Goal: Task Accomplishment & Management: Manage account settings

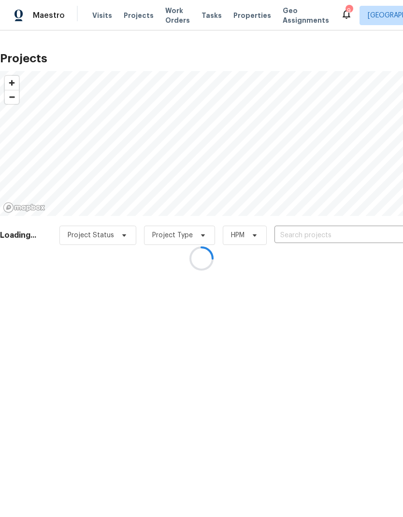
click at [352, 232] on div at bounding box center [201, 258] width 403 height 517
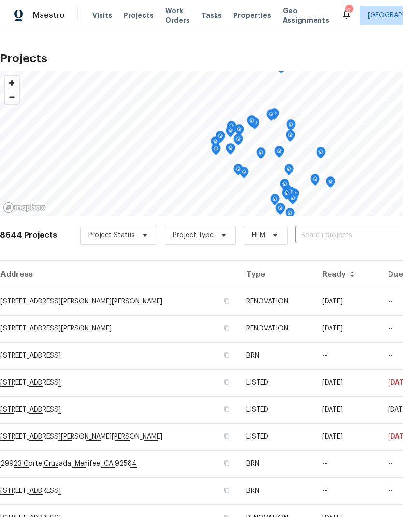
click at [359, 235] on input "text" at bounding box center [350, 235] width 111 height 15
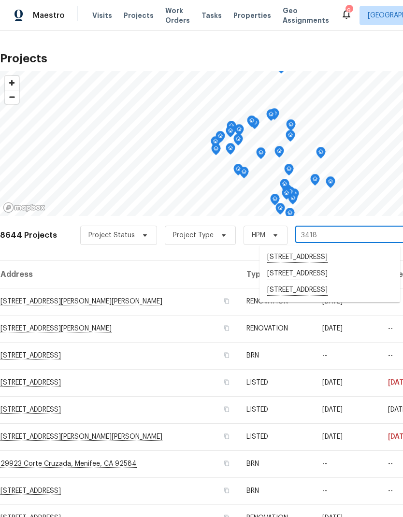
type input "34185"
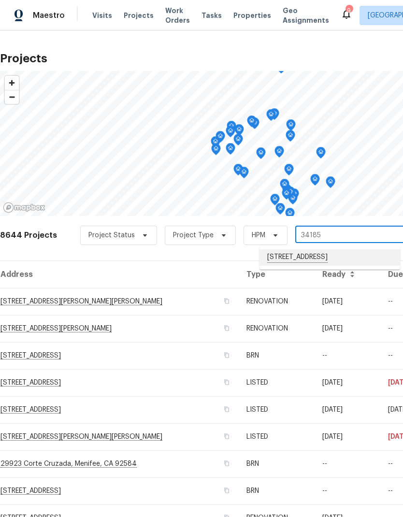
click at [354, 260] on li "[STREET_ADDRESS]" at bounding box center [330, 258] width 141 height 16
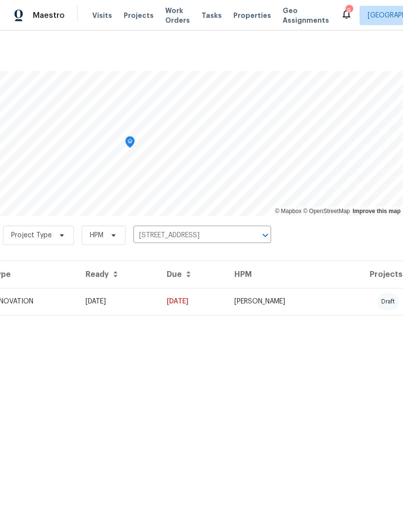
scroll to position [0, 143]
click at [336, 300] on td "[PERSON_NAME]" at bounding box center [281, 301] width 109 height 27
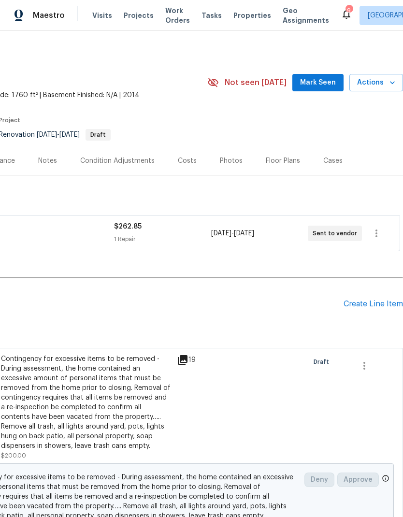
scroll to position [0, 143]
click at [380, 233] on icon "button" at bounding box center [377, 234] width 12 height 12
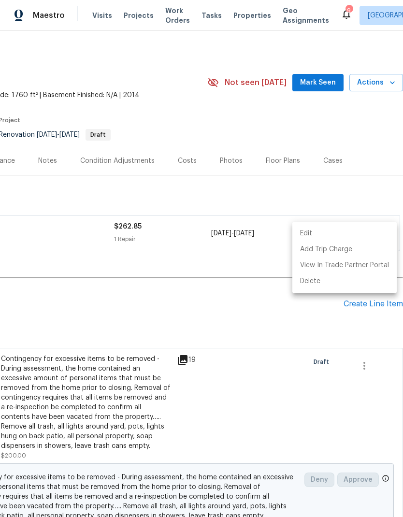
click at [355, 233] on li "Edit" at bounding box center [345, 234] width 104 height 16
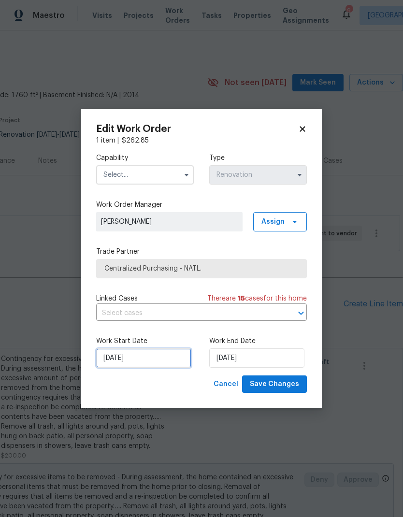
click at [166, 360] on input "[DATE]" at bounding box center [143, 358] width 95 height 19
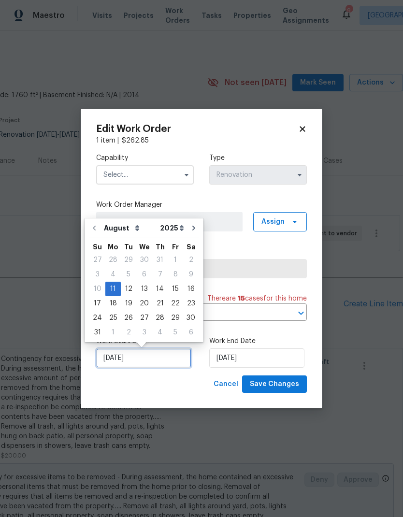
scroll to position [4, 0]
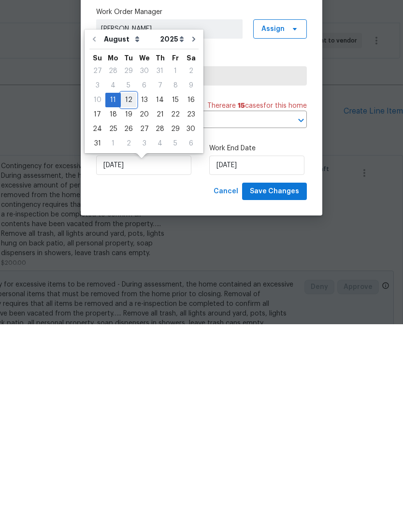
click at [124, 286] on div "12" at bounding box center [128, 293] width 15 height 14
type input "[DATE]"
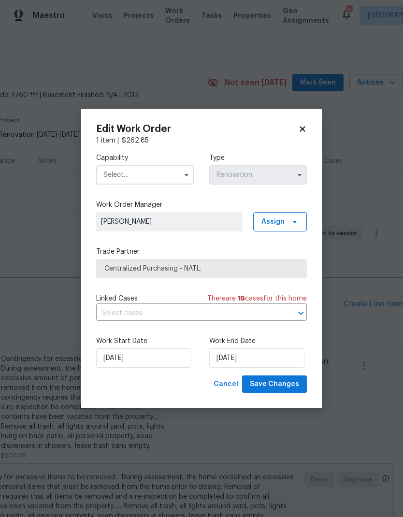
click at [162, 171] on input "text" at bounding box center [145, 174] width 98 height 19
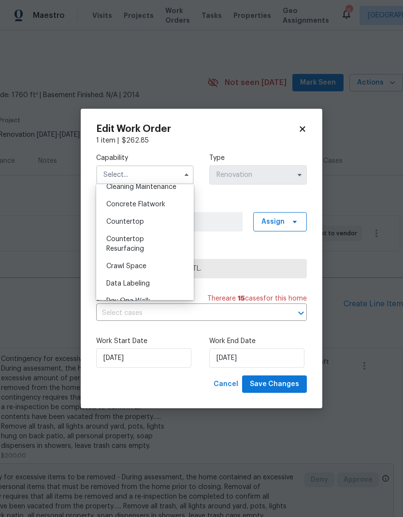
scroll to position [168, 0]
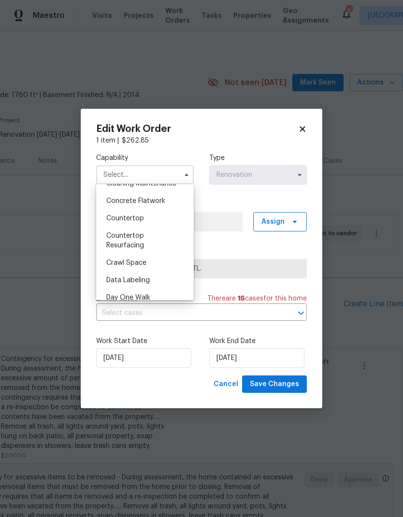
click at [306, 129] on icon at bounding box center [302, 129] width 9 height 9
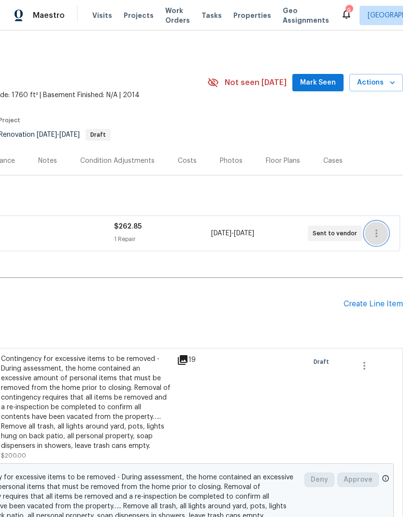
click at [379, 228] on icon "button" at bounding box center [377, 234] width 12 height 12
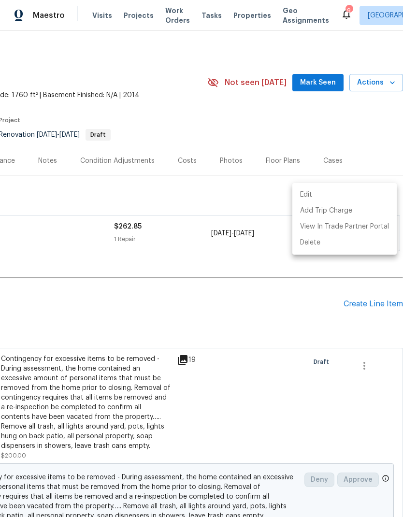
click at [345, 193] on li "Edit" at bounding box center [345, 195] width 104 height 16
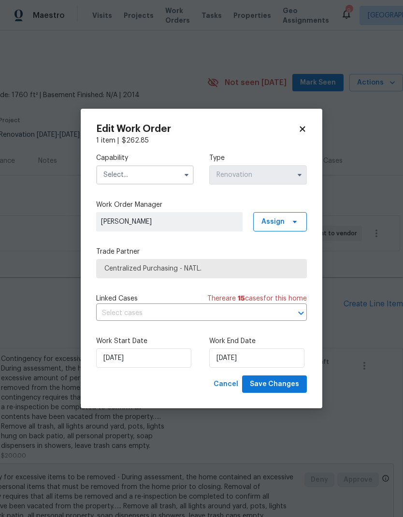
click at [178, 172] on input "text" at bounding box center [145, 174] width 98 height 19
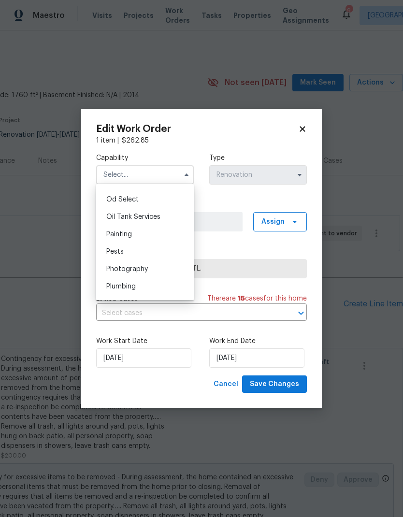
scroll to position [772, 0]
click at [158, 234] on div "Painting" at bounding box center [145, 235] width 93 height 17
type input "Painting"
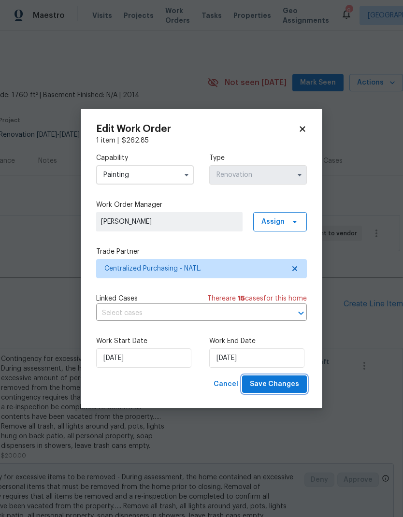
click at [282, 383] on span "Save Changes" at bounding box center [274, 385] width 49 height 12
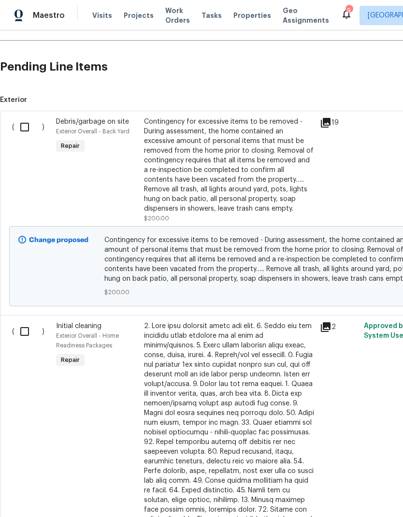
scroll to position [237, 0]
click at [23, 322] on input "checkbox" at bounding box center [29, 332] width 28 height 20
checkbox input "true"
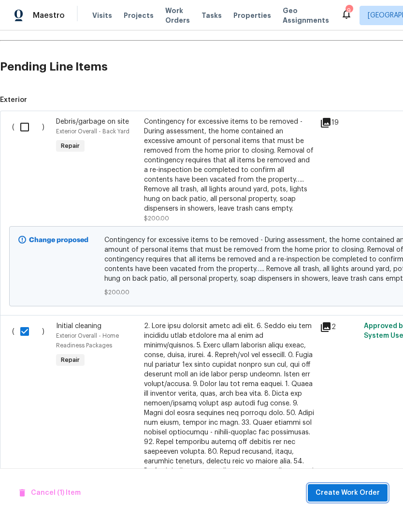
click at [355, 489] on span "Create Work Order" at bounding box center [348, 493] width 64 height 12
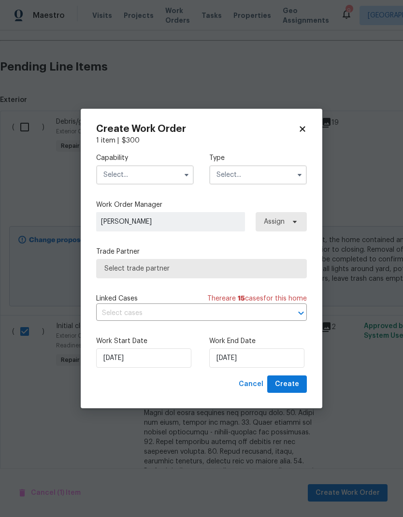
click at [169, 169] on input "text" at bounding box center [145, 174] width 98 height 19
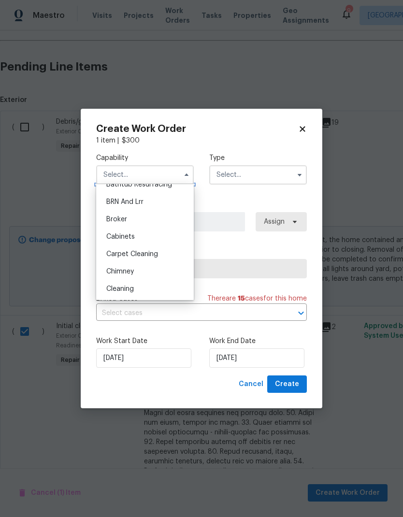
scroll to position [48, 0]
click at [159, 286] on div "Cleaning" at bounding box center [145, 286] width 93 height 17
type input "Cleaning"
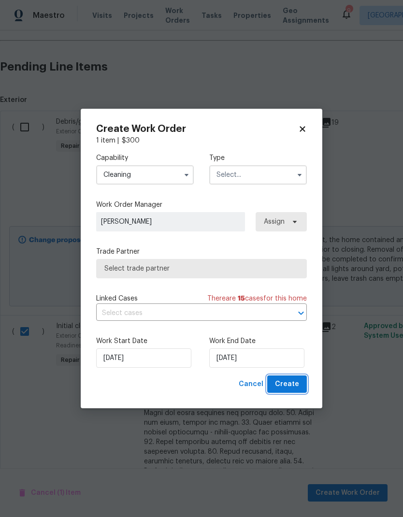
click at [292, 384] on span "Create" at bounding box center [287, 385] width 24 height 12
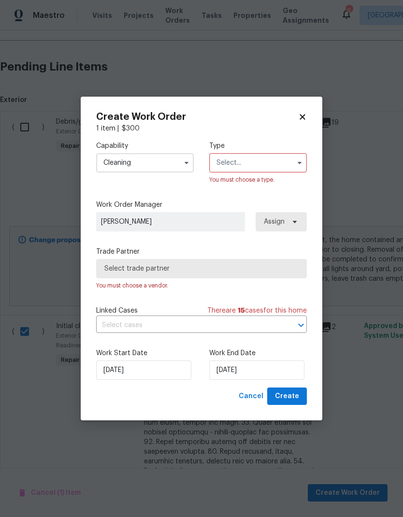
click at [287, 163] on input "text" at bounding box center [258, 162] width 98 height 19
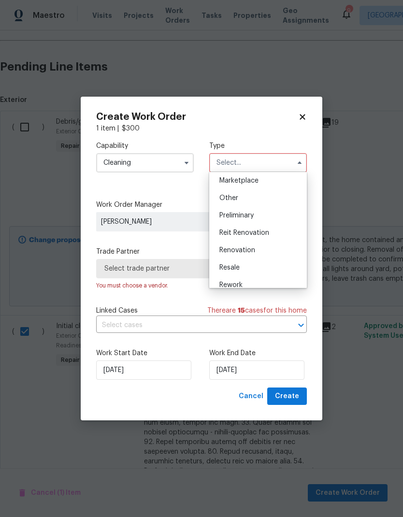
scroll to position [176, 0]
click at [262, 252] on div "Renovation" at bounding box center [258, 251] width 93 height 17
type input "Renovation"
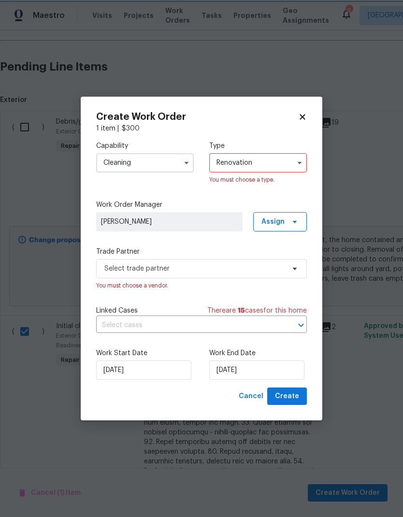
scroll to position [0, 0]
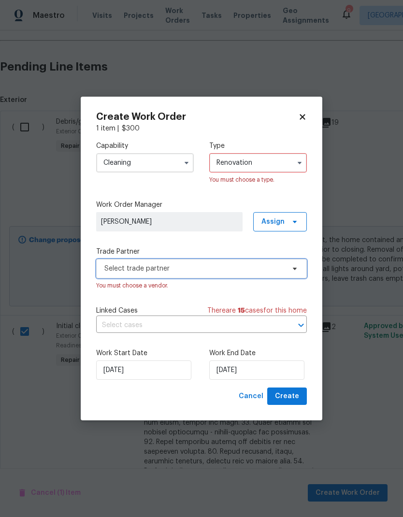
click at [264, 262] on span "Select trade partner" at bounding box center [201, 268] width 211 height 19
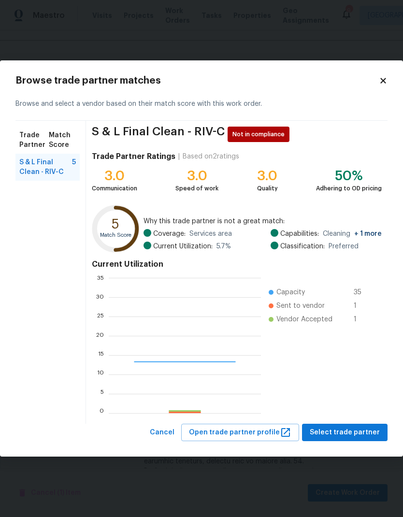
scroll to position [135, 152]
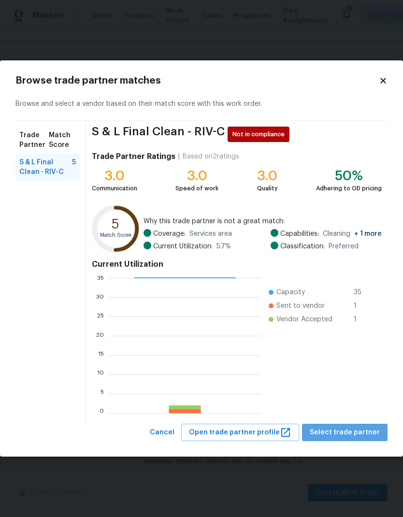
click at [358, 428] on span "Select trade partner" at bounding box center [345, 433] width 70 height 12
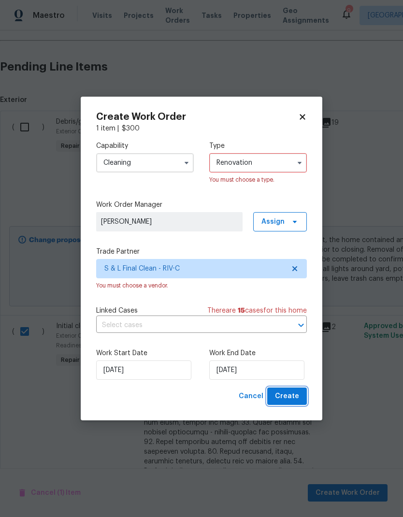
click at [294, 394] on span "Create" at bounding box center [287, 397] width 24 height 12
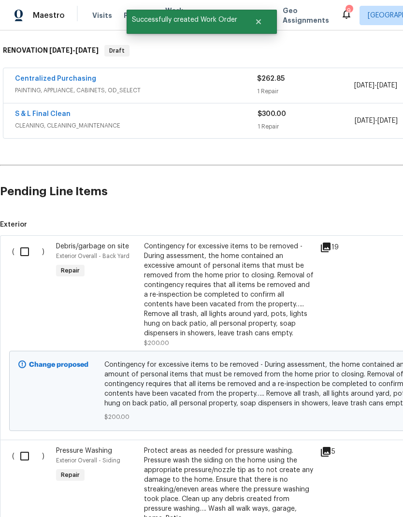
scroll to position [148, 0]
click at [24, 242] on input "checkbox" at bounding box center [29, 252] width 28 height 20
checkbox input "true"
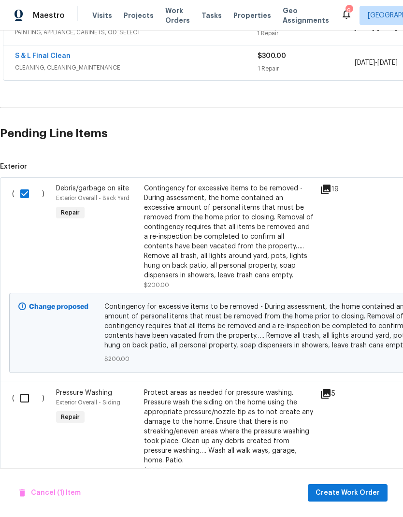
scroll to position [293, 0]
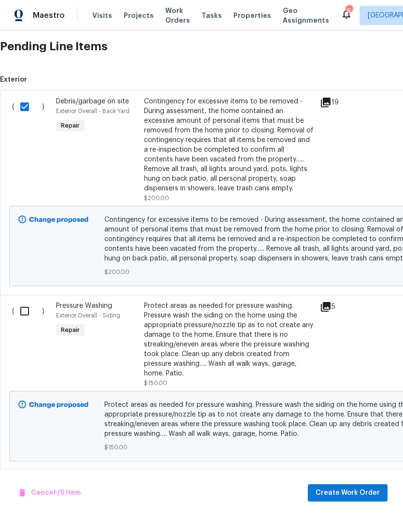
click at [21, 301] on input "checkbox" at bounding box center [29, 311] width 28 height 20
checkbox input "true"
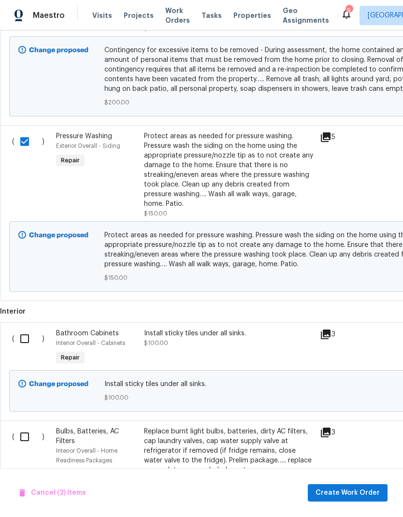
scroll to position [463, 0]
click at [18, 329] on input "checkbox" at bounding box center [29, 339] width 28 height 20
checkbox input "true"
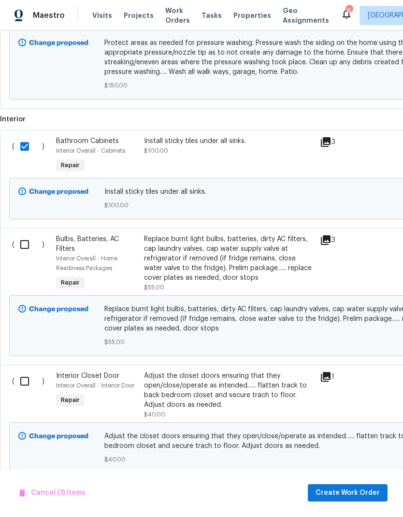
scroll to position [655, 0]
click at [25, 235] on input "checkbox" at bounding box center [29, 245] width 28 height 20
checkbox input "true"
click at [19, 371] on input "checkbox" at bounding box center [29, 381] width 28 height 20
checkbox input "true"
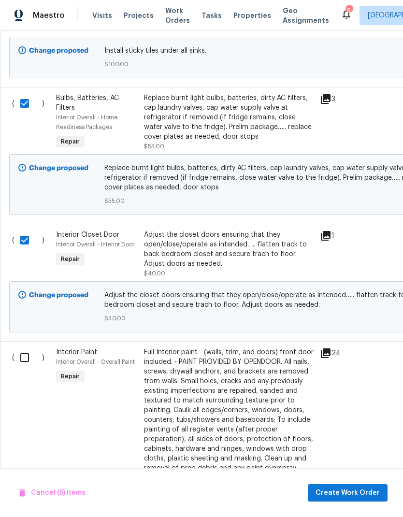
scroll to position [797, 0]
click at [25, 347] on input "checkbox" at bounding box center [29, 357] width 28 height 20
checkbox input "true"
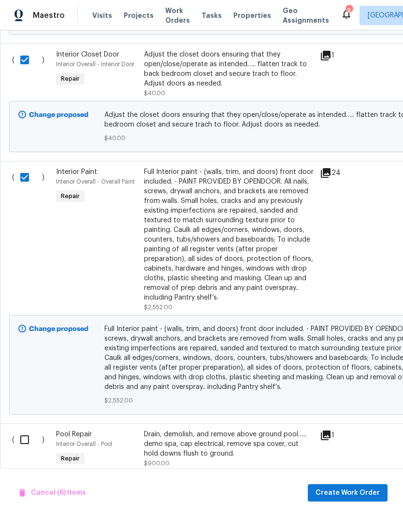
scroll to position [975, 0]
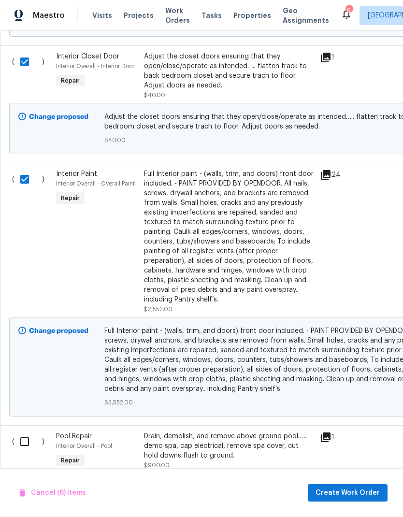
click at [28, 432] on input "checkbox" at bounding box center [29, 442] width 28 height 20
checkbox input "true"
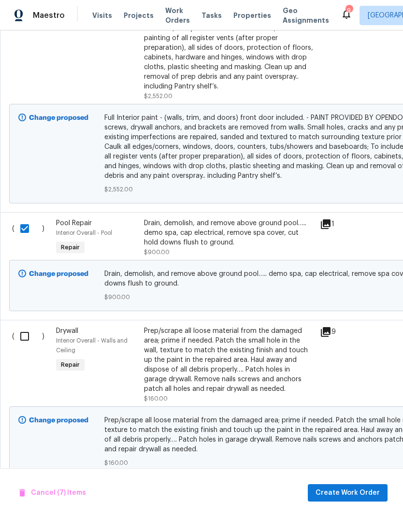
scroll to position [1188, 0]
click at [23, 326] on input "checkbox" at bounding box center [29, 336] width 28 height 20
checkbox input "true"
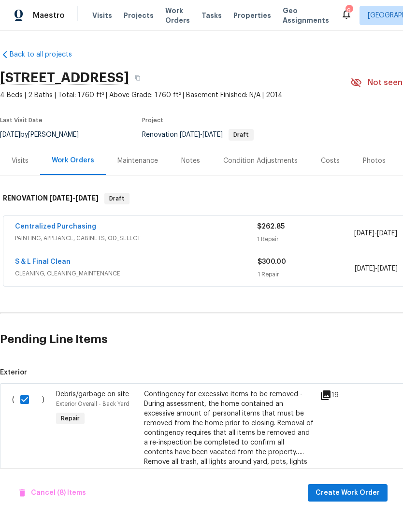
scroll to position [0, 0]
click at [354, 486] on button "Create Work Order" at bounding box center [348, 494] width 80 height 18
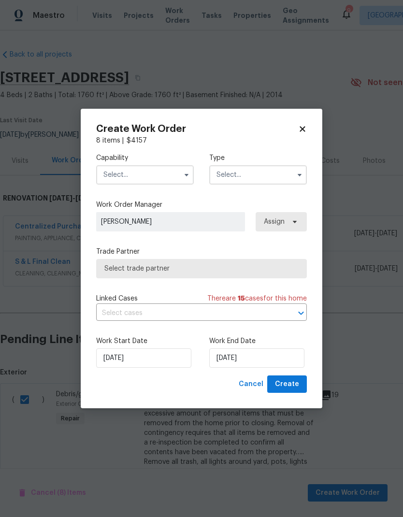
click at [135, 176] on input "text" at bounding box center [145, 174] width 98 height 19
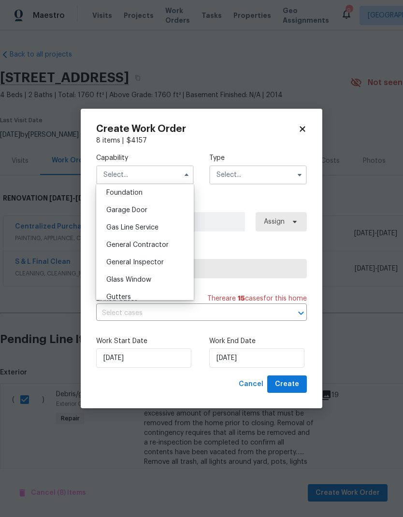
click at [119, 243] on span "General Contractor" at bounding box center [137, 245] width 62 height 7
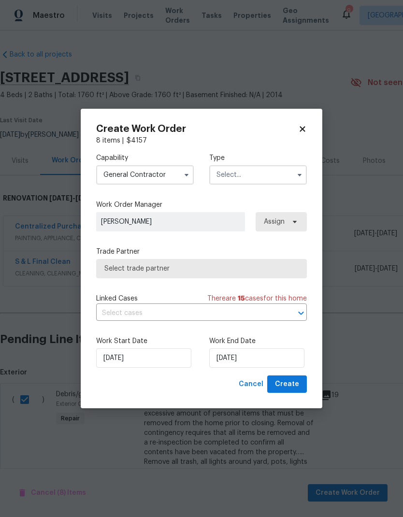
type input "General Contractor"
click at [283, 180] on input "text" at bounding box center [258, 174] width 98 height 19
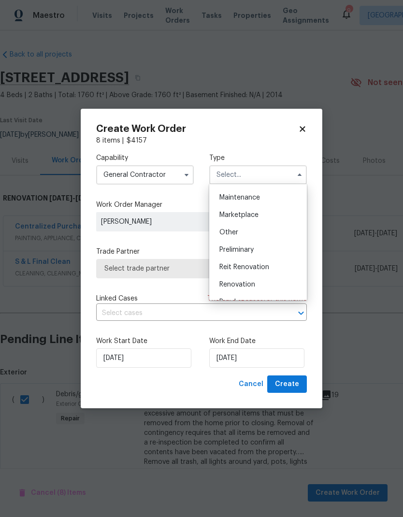
click at [252, 283] on span "Renovation" at bounding box center [238, 284] width 36 height 7
type input "Renovation"
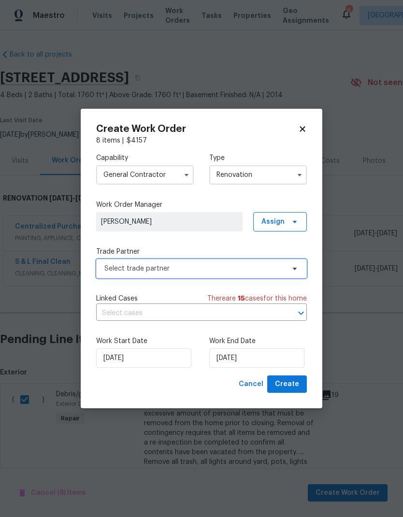
click at [254, 264] on span "Select trade partner" at bounding box center [194, 269] width 180 height 10
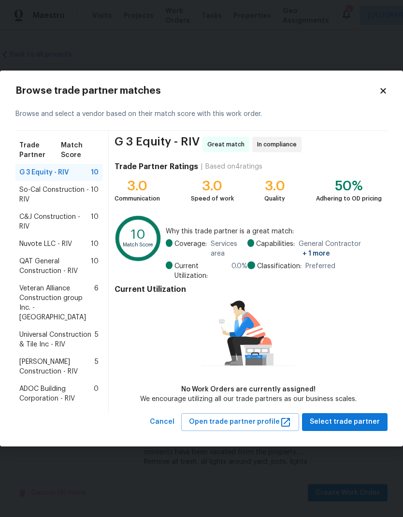
click at [42, 191] on span "So-Cal Construction - RIV" at bounding box center [55, 194] width 72 height 19
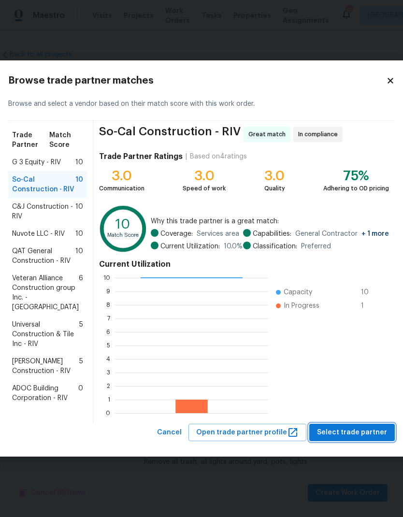
click at [351, 442] on button "Select trade partner" at bounding box center [352, 433] width 86 height 18
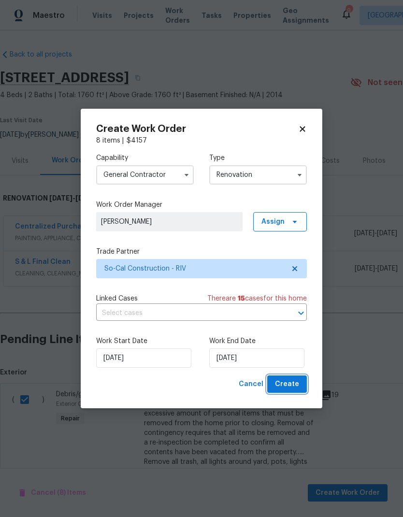
click at [295, 380] on span "Create" at bounding box center [287, 385] width 24 height 12
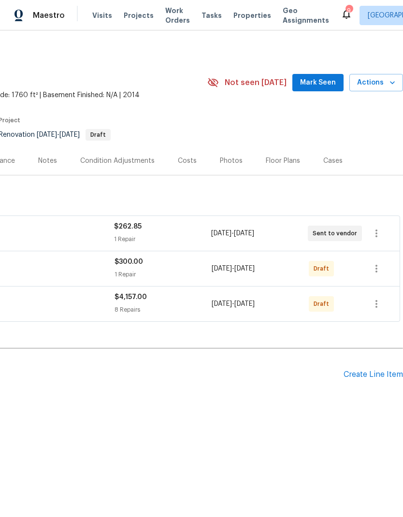
scroll to position [0, 143]
click at [380, 302] on icon "button" at bounding box center [377, 304] width 12 height 12
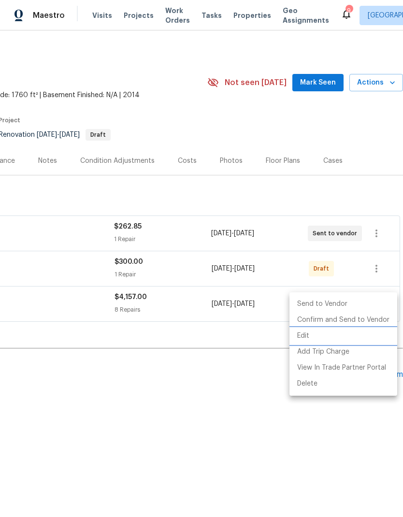
click at [309, 338] on li "Edit" at bounding box center [344, 336] width 108 height 16
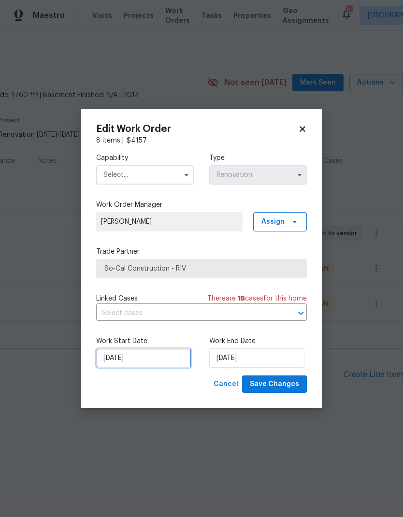
click at [151, 352] on input "[DATE]" at bounding box center [143, 358] width 95 height 19
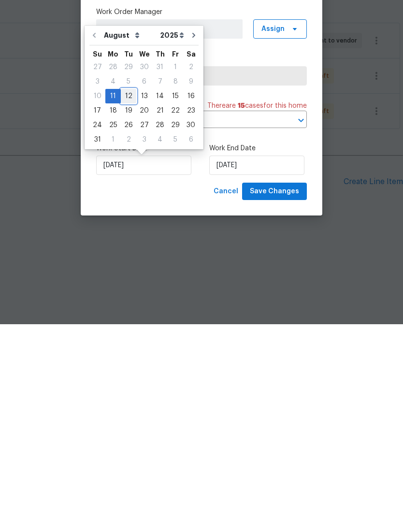
click at [125, 282] on div "12" at bounding box center [128, 289] width 15 height 14
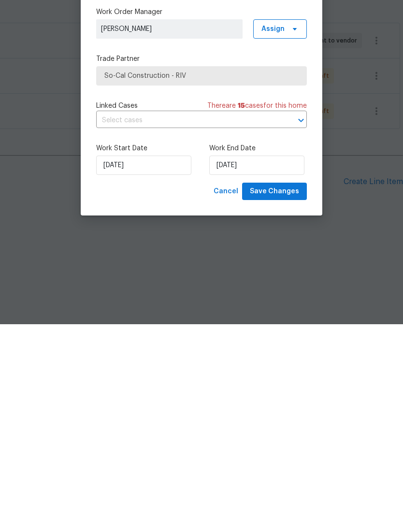
type input "[DATE]"
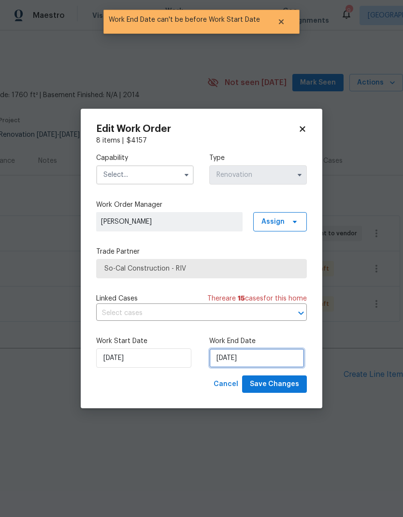
click at [273, 359] on input "[DATE]" at bounding box center [256, 358] width 95 height 19
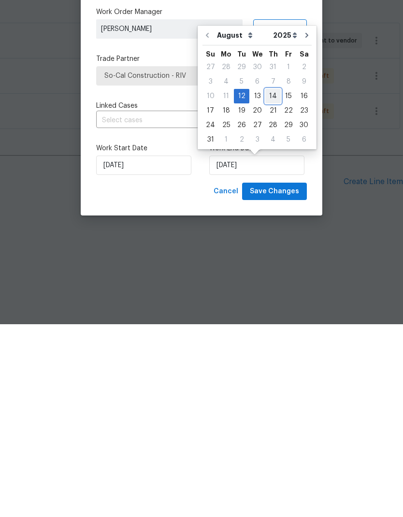
click at [269, 282] on div "14" at bounding box center [272, 289] width 15 height 14
type input "[DATE]"
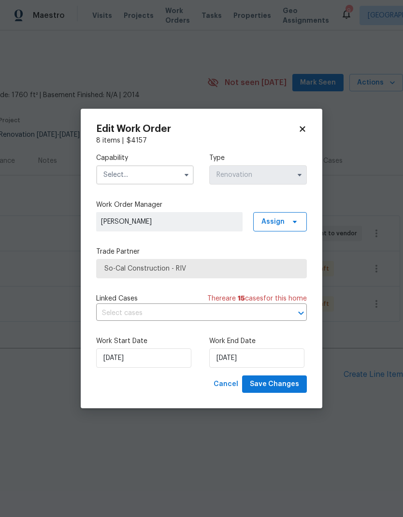
click at [166, 168] on input "text" at bounding box center [145, 174] width 98 height 19
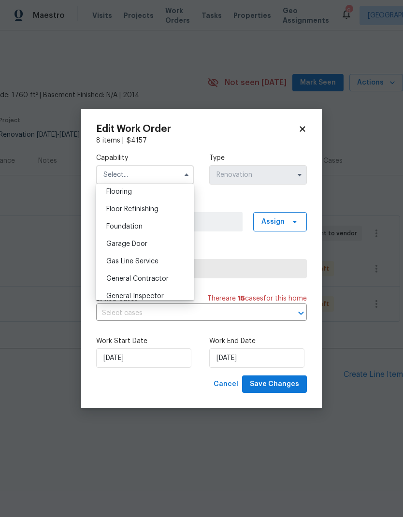
scroll to position [379, 0]
click at [167, 277] on span "General Contractor" at bounding box center [137, 279] width 62 height 7
type input "General Contractor"
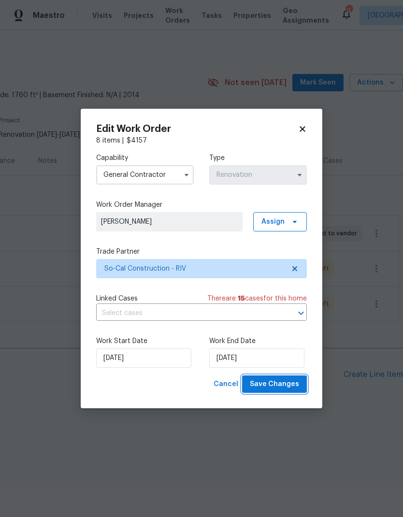
click at [283, 383] on span "Save Changes" at bounding box center [274, 385] width 49 height 12
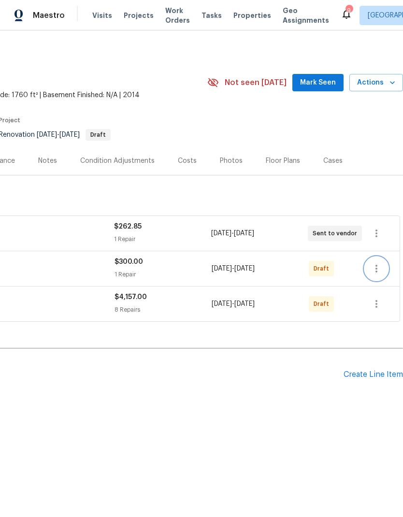
click at [377, 266] on icon "button" at bounding box center [377, 269] width 2 height 8
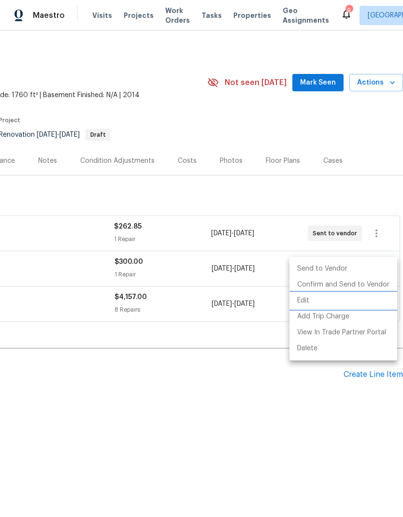
click at [317, 298] on li "Edit" at bounding box center [344, 301] width 108 height 16
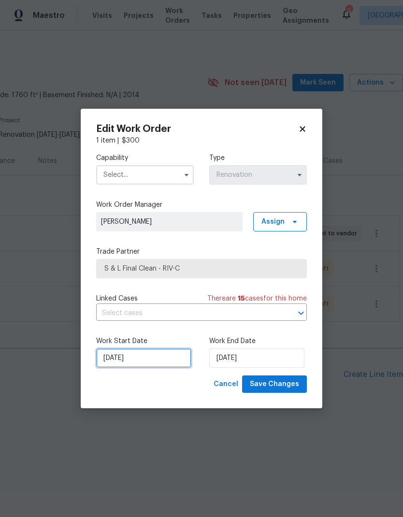
click at [166, 359] on input "[DATE]" at bounding box center [143, 358] width 95 height 19
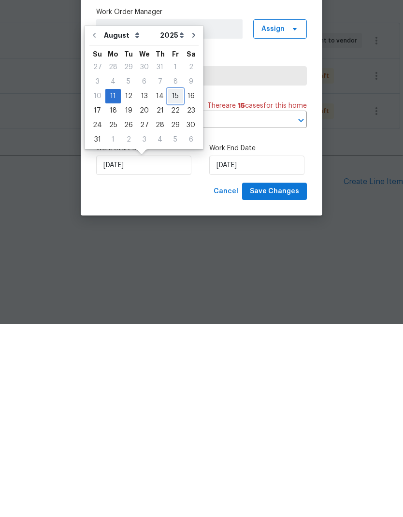
click at [172, 282] on div "15" at bounding box center [175, 289] width 15 height 14
type input "[DATE]"
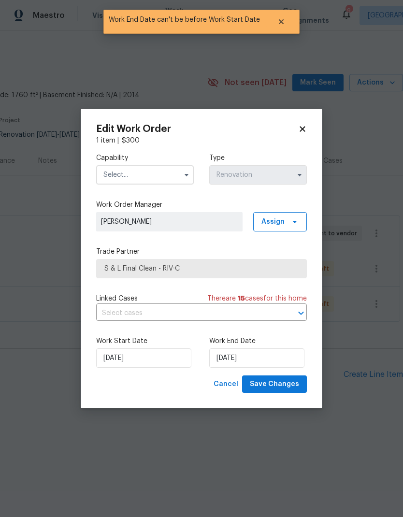
click at [162, 170] on input "text" at bounding box center [145, 174] width 98 height 19
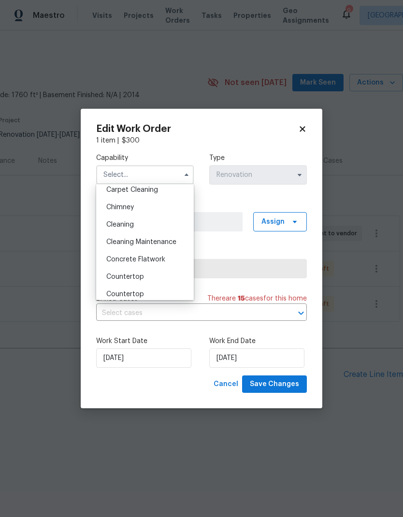
scroll to position [109, 0]
click at [151, 224] on div "Cleaning" at bounding box center [145, 225] width 93 height 17
type input "Cleaning"
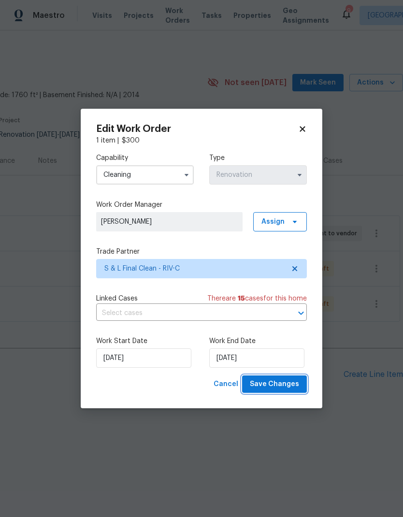
click at [285, 378] on button "Save Changes" at bounding box center [274, 385] width 65 height 18
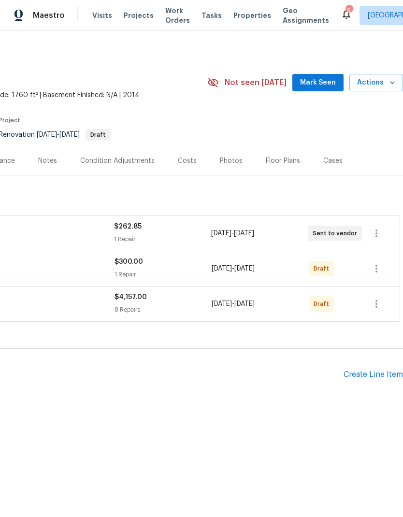
click at [43, 162] on div "Notes" at bounding box center [47, 161] width 19 height 10
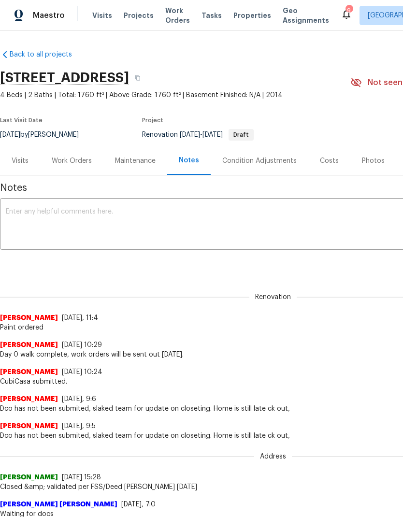
click at [65, 162] on div "Work Orders" at bounding box center [72, 161] width 40 height 10
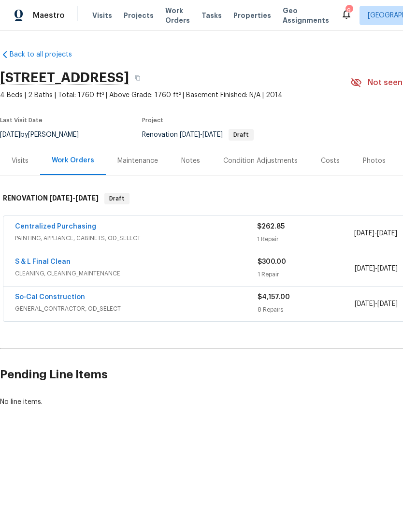
click at [182, 166] on div "Notes" at bounding box center [191, 161] width 42 height 29
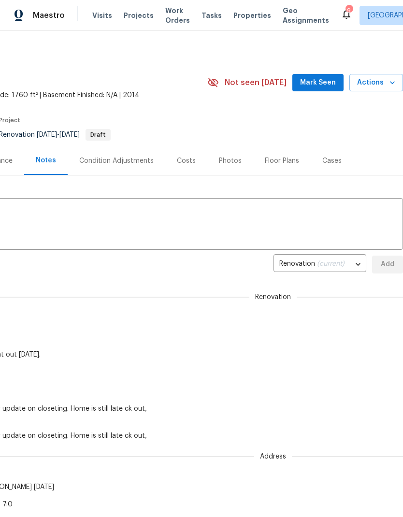
scroll to position [0, 143]
click at [360, 264] on body "Maestro Visits Projects Work Orders Tasks Properties Geo Assignments 9 Riversid…" at bounding box center [201, 258] width 403 height 517
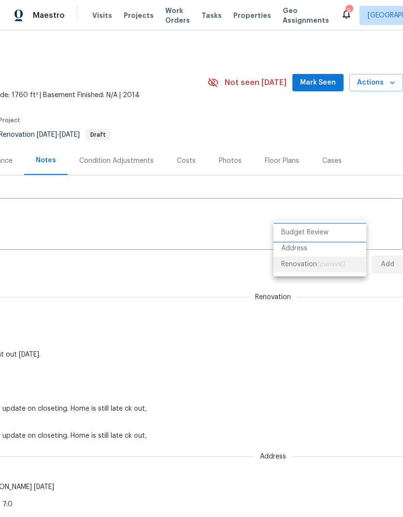
click at [341, 232] on li "Budget Review" at bounding box center [320, 233] width 93 height 16
type input "budget_review"
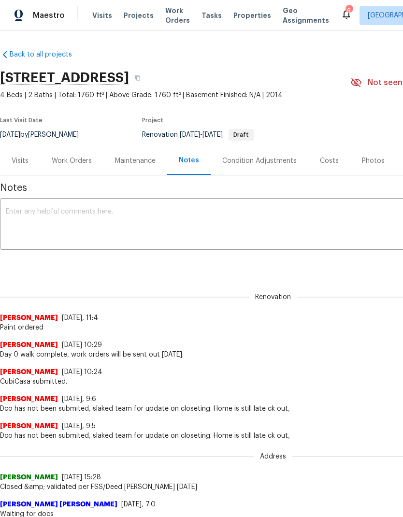
scroll to position [0, 0]
click at [72, 159] on div "Work Orders" at bounding box center [72, 161] width 40 height 10
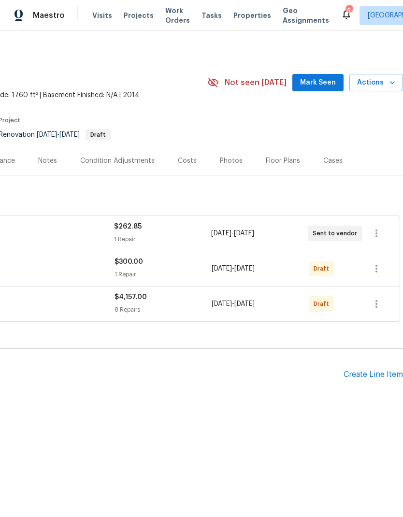
scroll to position [0, 143]
click at [378, 269] on icon "button" at bounding box center [377, 269] width 12 height 12
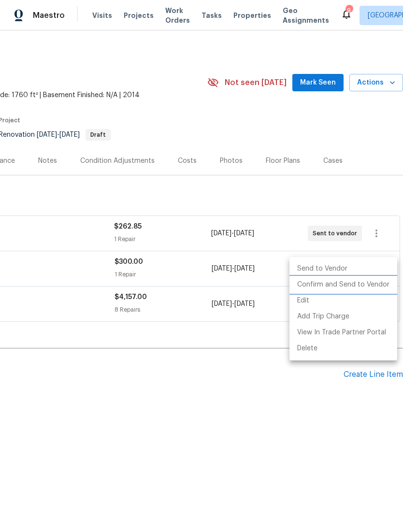
click at [358, 283] on li "Confirm and Send to Vendor" at bounding box center [344, 285] width 108 height 16
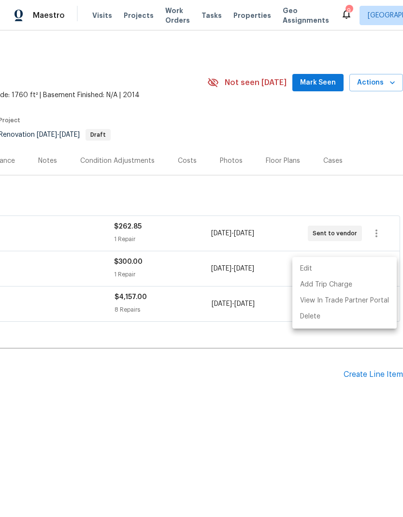
click at [310, 404] on div at bounding box center [201, 258] width 403 height 517
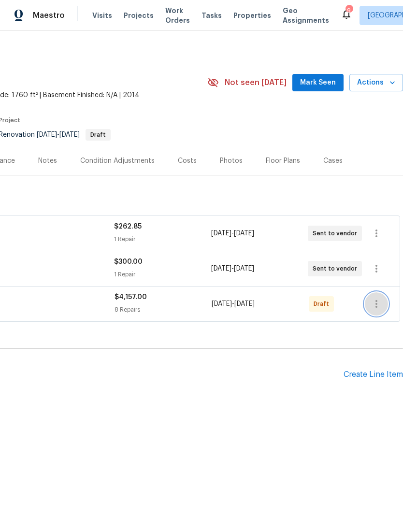
click at [380, 303] on icon "button" at bounding box center [377, 304] width 12 height 12
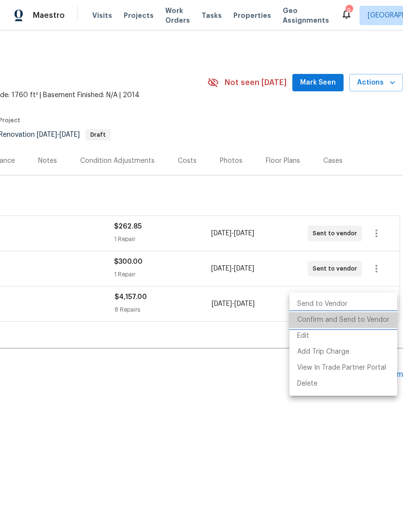
click at [361, 319] on li "Confirm and Send to Vendor" at bounding box center [344, 320] width 108 height 16
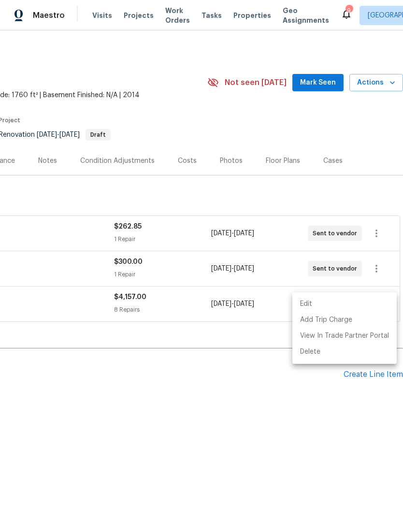
click at [307, 415] on div at bounding box center [201, 258] width 403 height 517
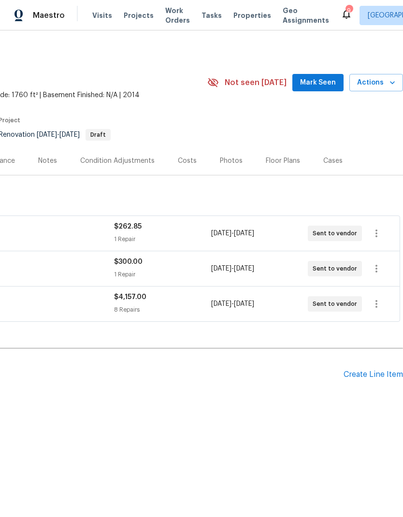
click at [185, 159] on div "Costs" at bounding box center [187, 161] width 19 height 10
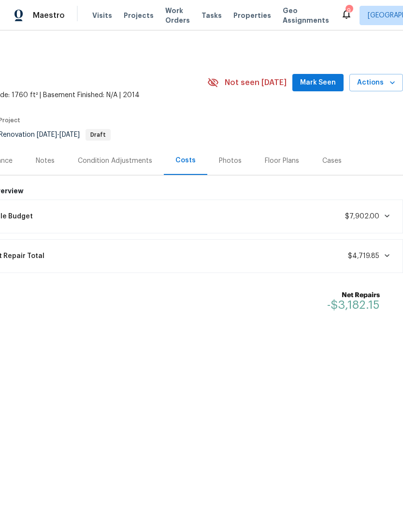
click at [387, 253] on icon at bounding box center [387, 256] width 8 height 8
